Goal: Obtain resource: Download file/media

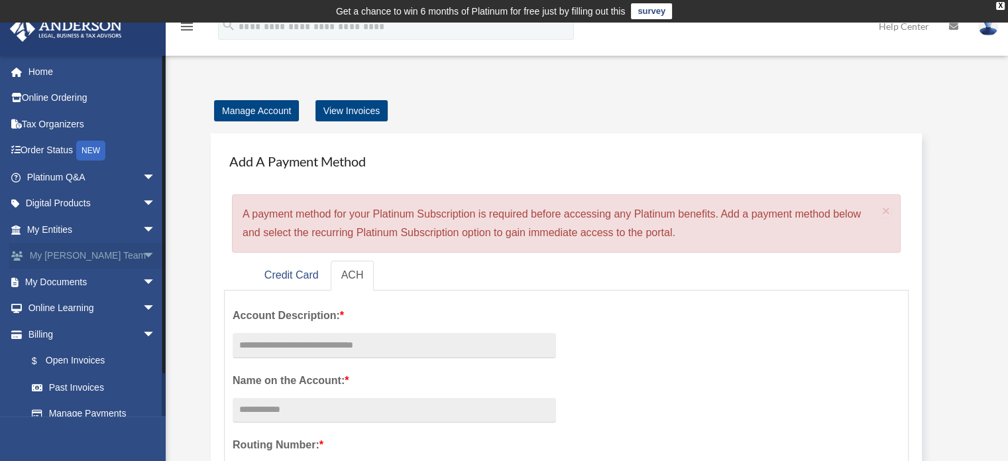
click at [143, 257] on span "arrow_drop_down" at bounding box center [156, 256] width 27 height 27
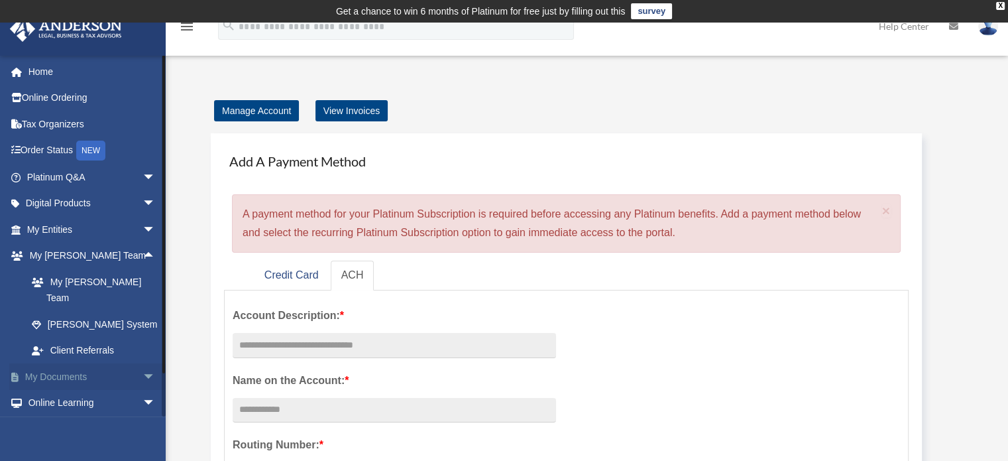
click at [143, 365] on span "arrow_drop_down" at bounding box center [156, 376] width 27 height 27
click at [82, 390] on link "Box" at bounding box center [97, 403] width 157 height 27
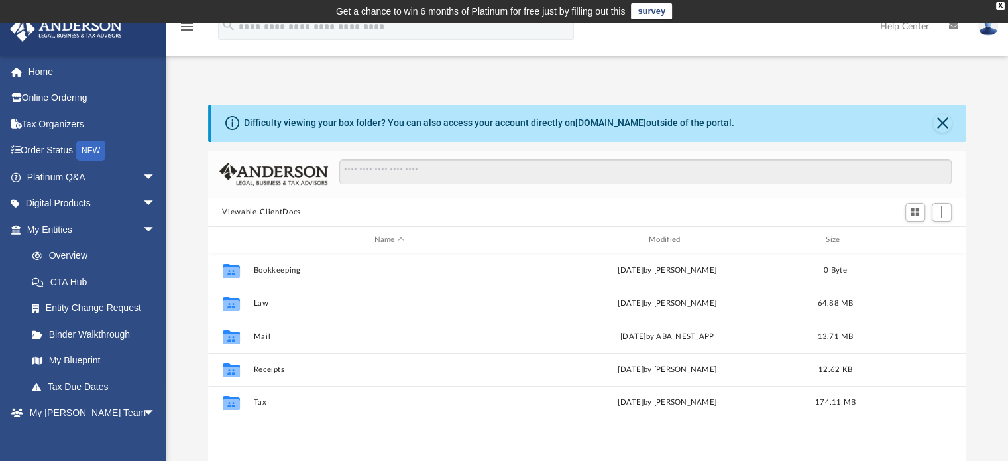
scroll to position [291, 748]
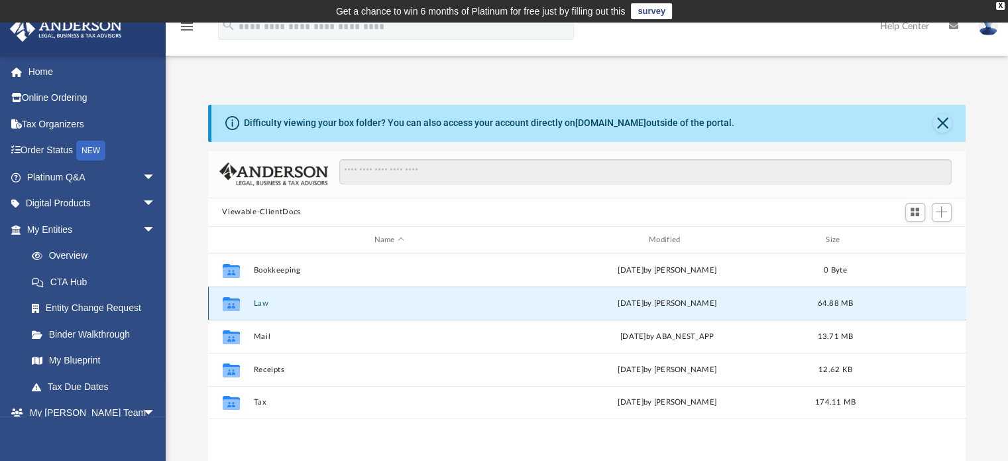
click at [262, 305] on button "Law" at bounding box center [389, 303] width 272 height 9
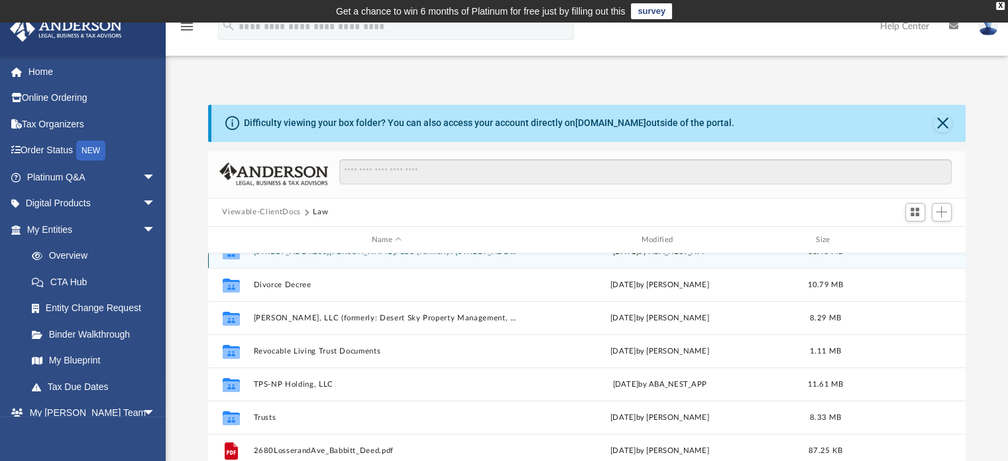
scroll to position [123, 0]
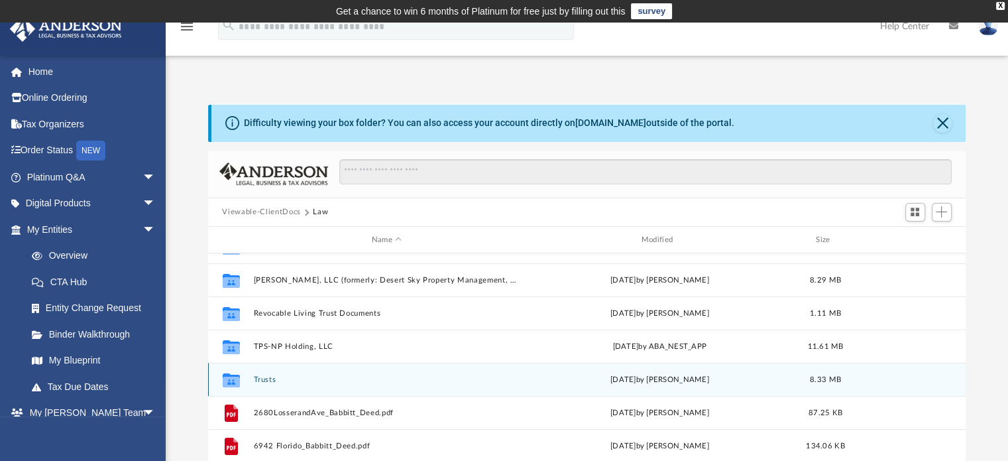
click at [264, 375] on button "Trusts" at bounding box center [386, 379] width 267 height 9
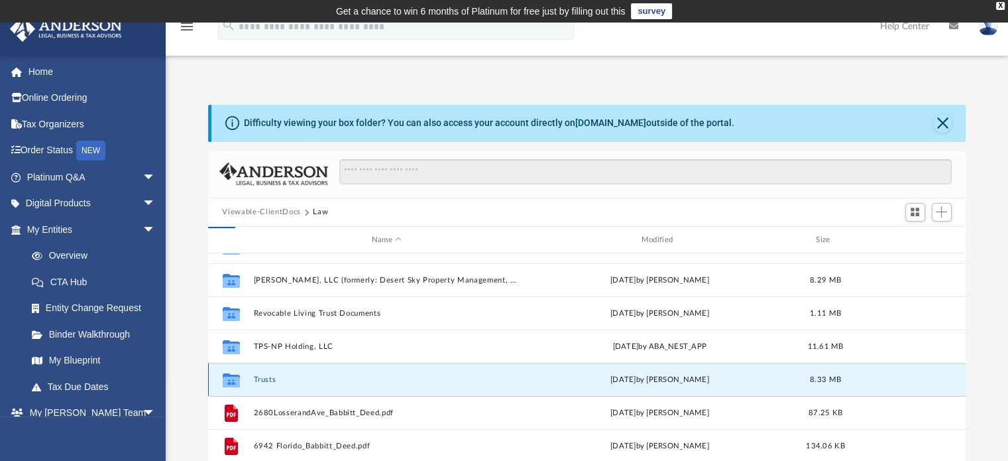
scroll to position [0, 0]
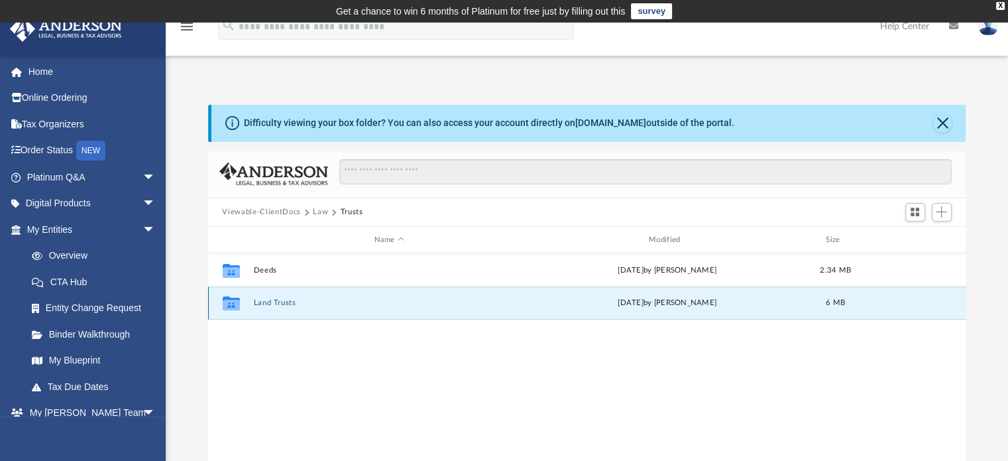
click at [280, 300] on button "Land Trusts" at bounding box center [389, 303] width 272 height 9
click at [317, 302] on button "Land Trust - Losserand Avenue Trust" at bounding box center [389, 303] width 272 height 9
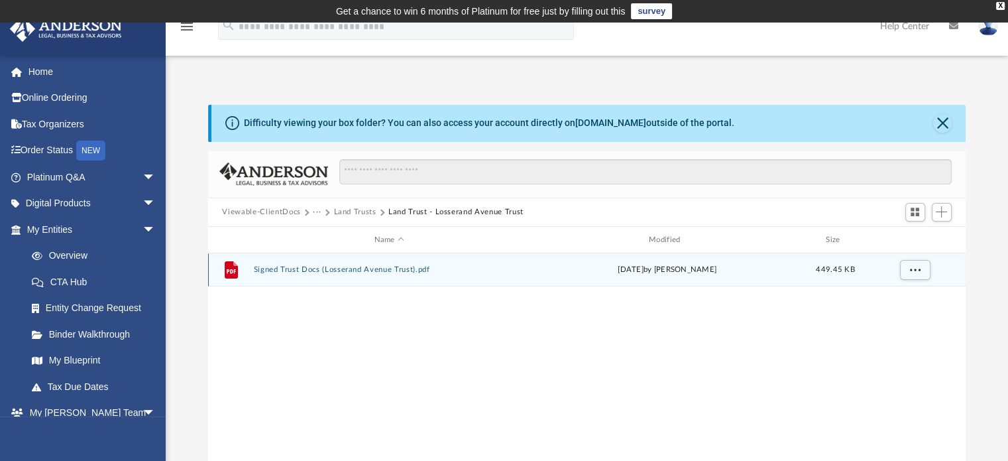
click at [315, 272] on button "Signed Trust Docs (Losserand Avenue Trust).pdf" at bounding box center [389, 270] width 272 height 9
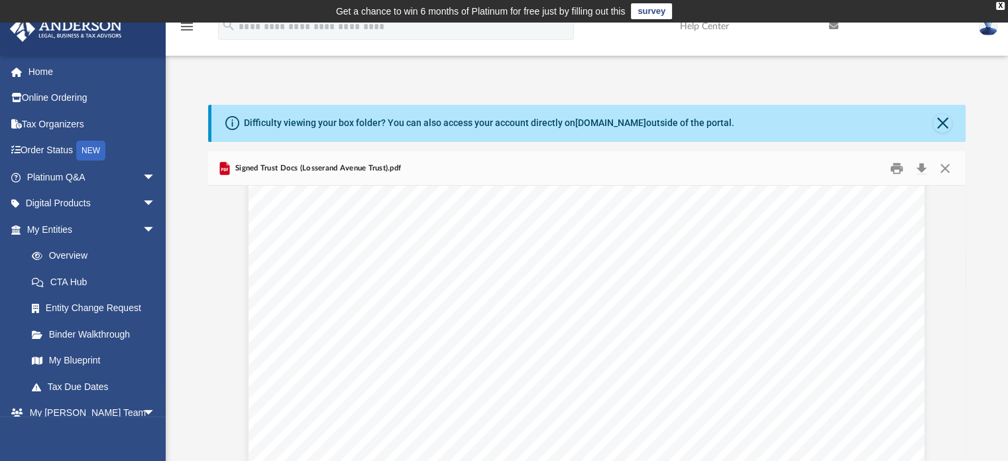
scroll to position [16263, 0]
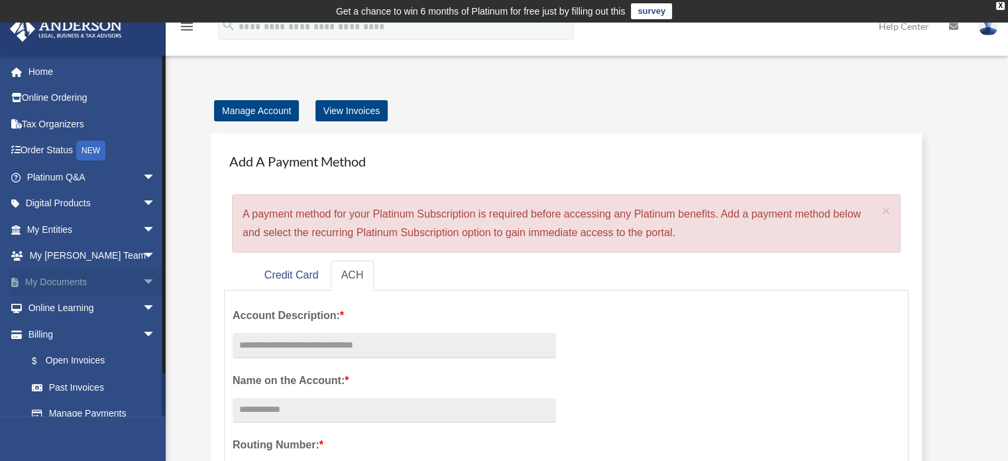
click at [143, 280] on span "arrow_drop_down" at bounding box center [156, 281] width 27 height 27
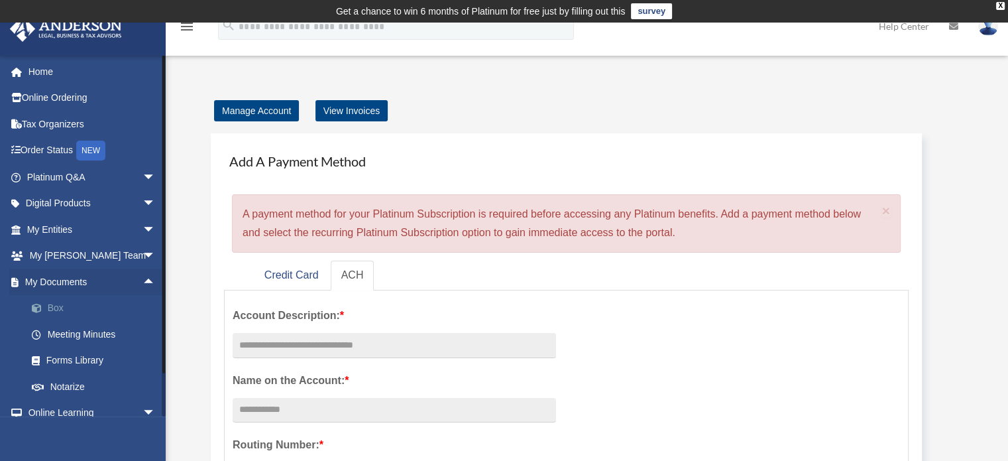
click at [53, 310] on link "Box" at bounding box center [97, 308] width 157 height 27
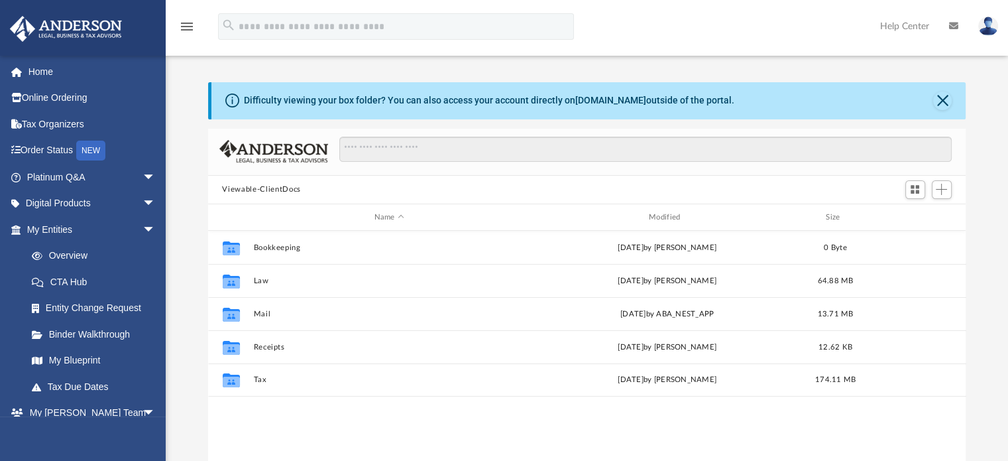
scroll to position [291, 748]
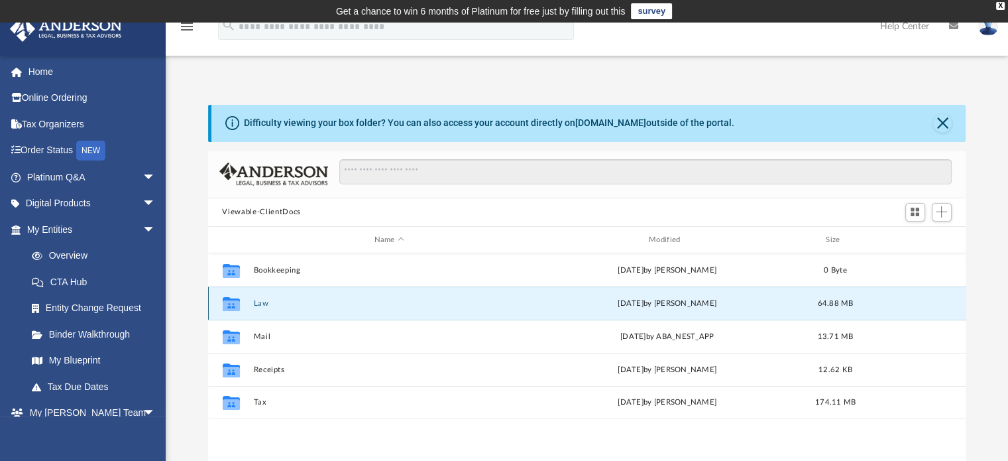
click at [263, 306] on button "Law" at bounding box center [389, 303] width 272 height 9
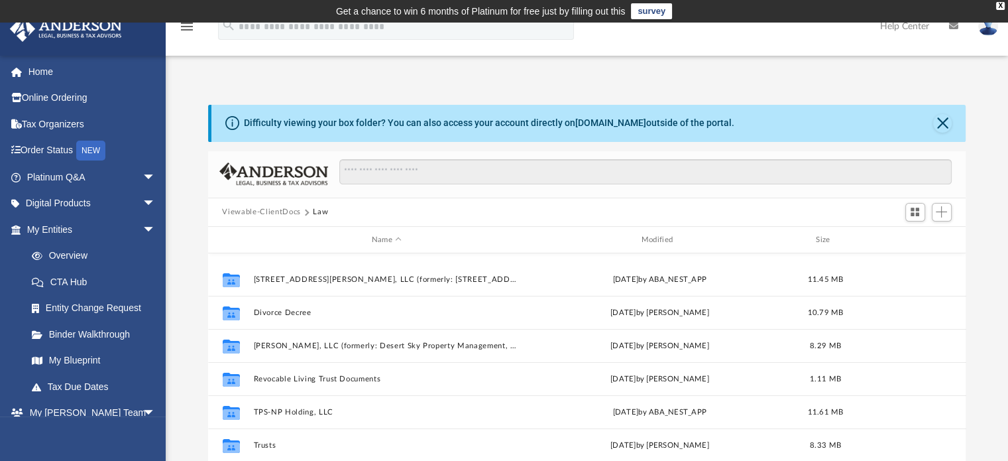
scroll to position [123, 0]
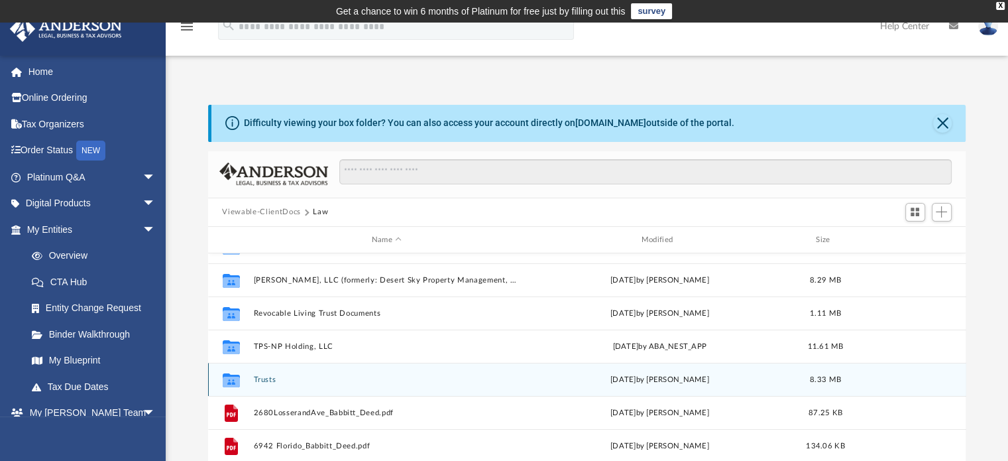
click at [263, 379] on button "Trusts" at bounding box center [386, 379] width 267 height 9
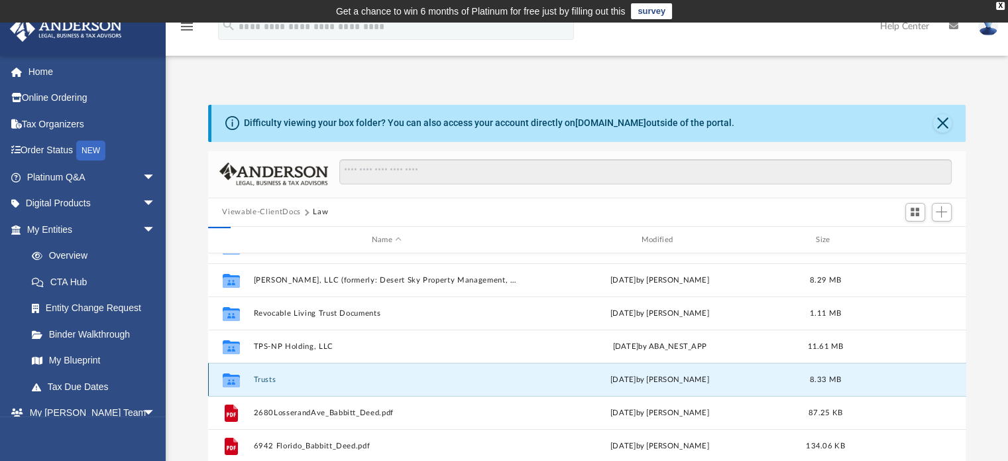
scroll to position [0, 0]
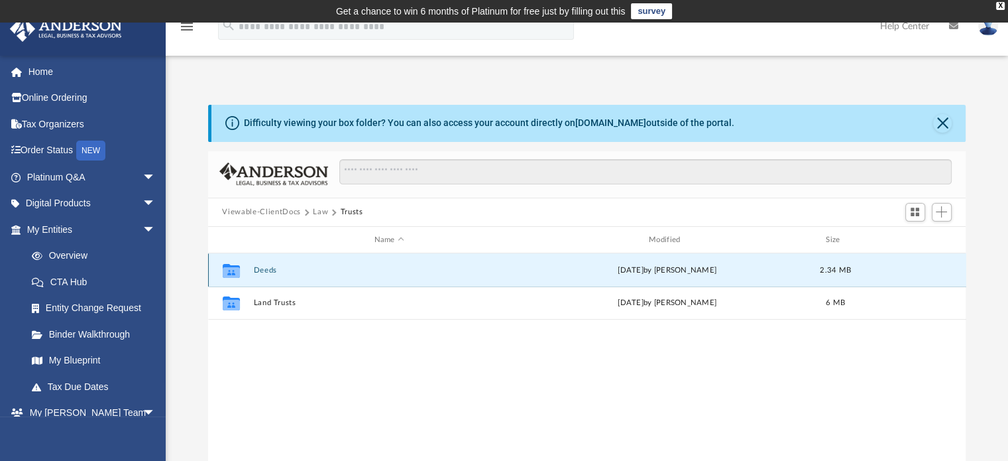
click at [272, 270] on button "Deeds" at bounding box center [389, 270] width 272 height 9
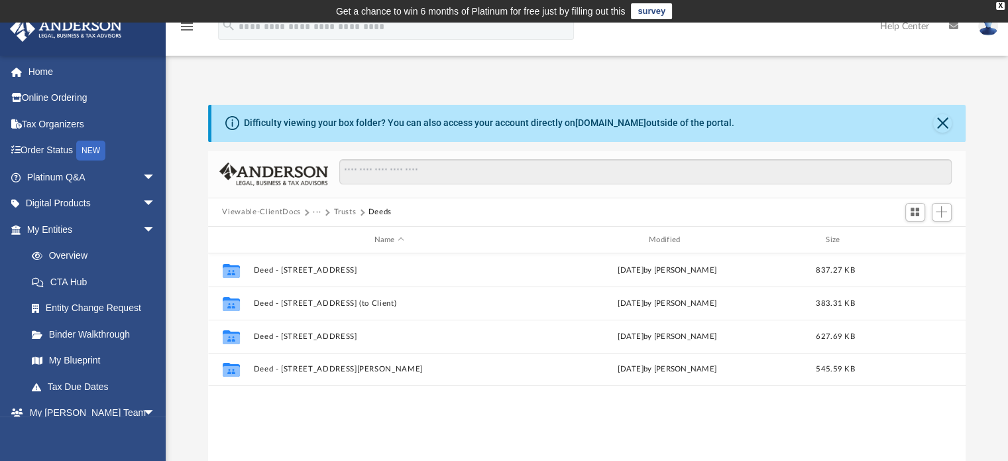
click at [350, 211] on button "Trusts" at bounding box center [344, 212] width 23 height 12
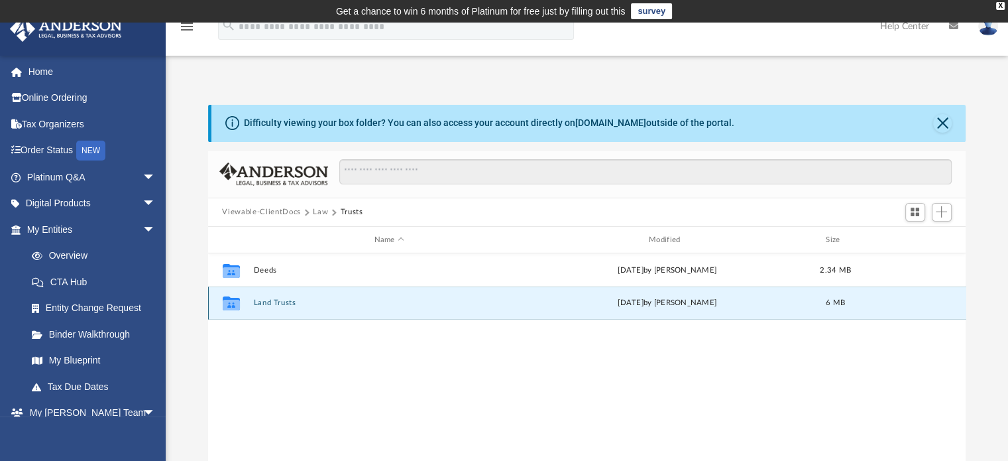
click at [276, 299] on button "Land Trusts" at bounding box center [389, 303] width 272 height 9
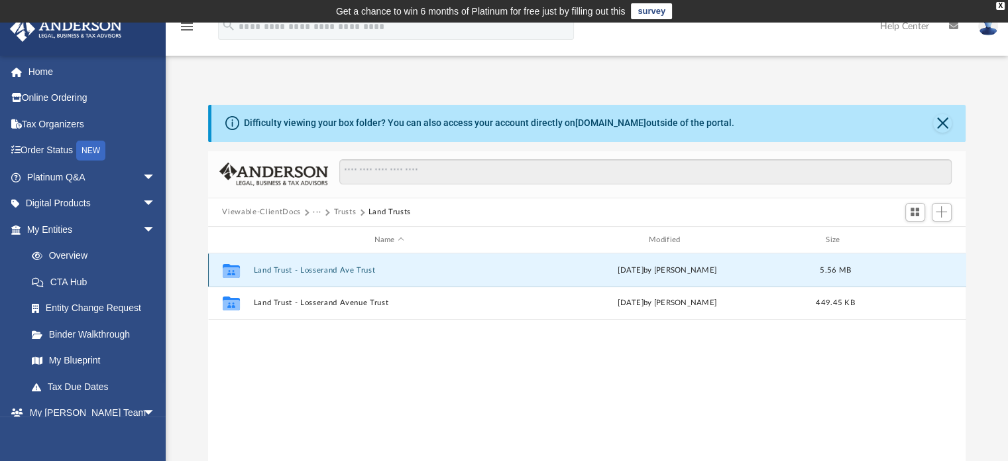
click at [323, 268] on button "Land Trust - Losserand Ave Trust" at bounding box center [389, 270] width 272 height 9
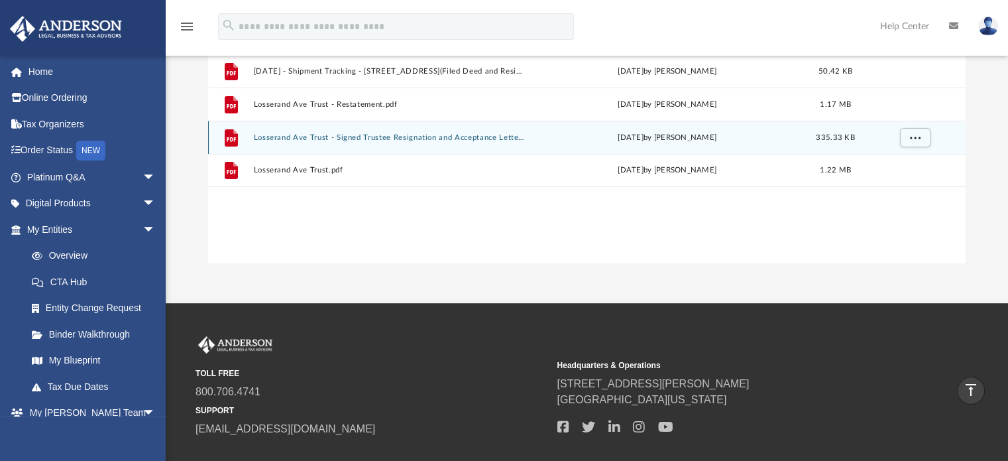
scroll to position [66, 0]
